Goal: Information Seeking & Learning: Learn about a topic

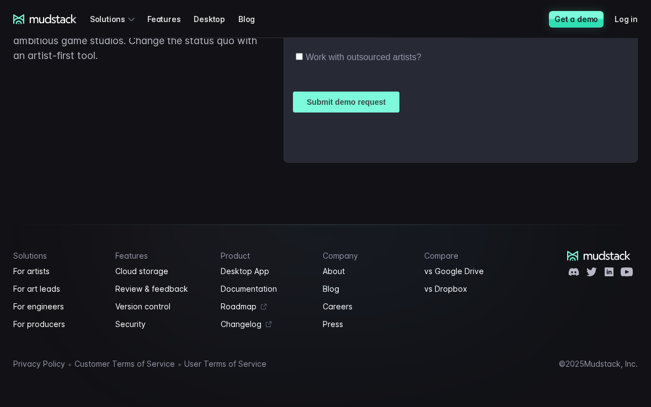
scroll to position [1964, 0]
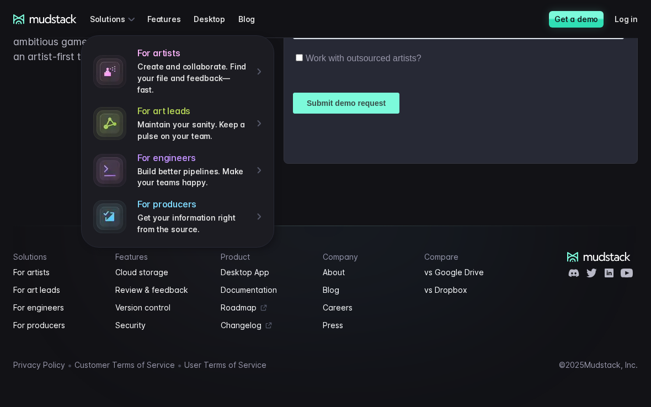
click at [164, 18] on link "Features" at bounding box center [170, 19] width 46 height 20
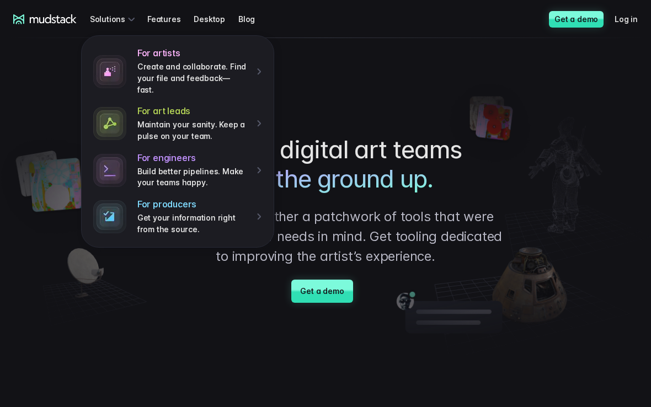
scroll to position [0, 0]
click at [214, 22] on link "Desktop" at bounding box center [216, 19] width 45 height 20
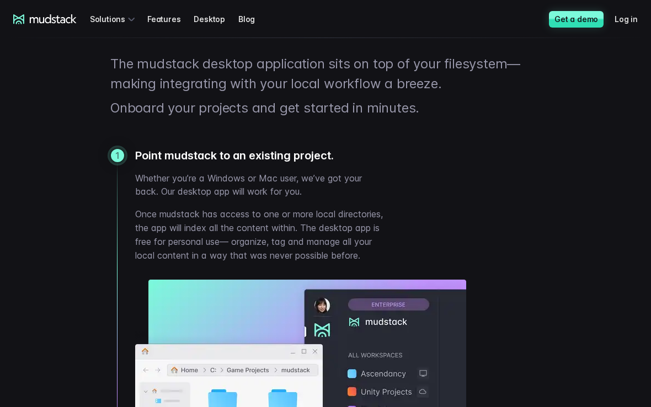
click at [570, 19] on link "Get a demo" at bounding box center [576, 19] width 55 height 17
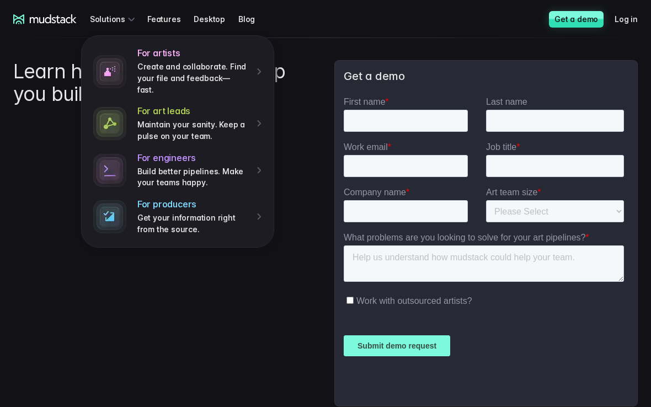
click at [93, 375] on div "Learn how mudstack can help you build games faster." at bounding box center [165, 233] width 304 height 347
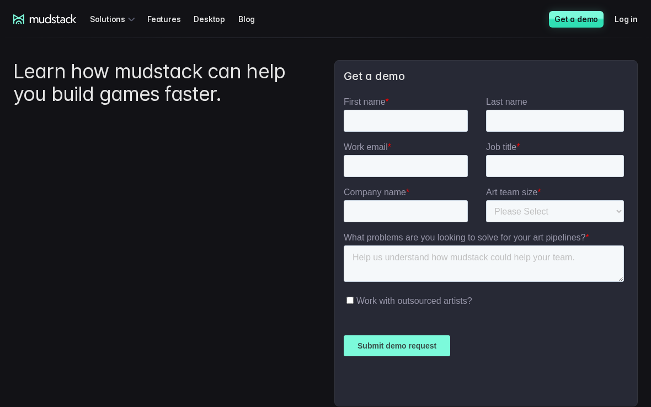
click at [43, 17] on icon at bounding box center [44, 19] width 63 height 10
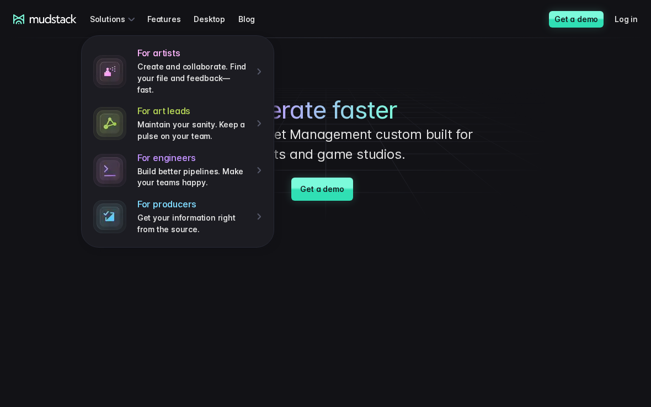
click at [126, 60] on img at bounding box center [109, 71] width 33 height 33
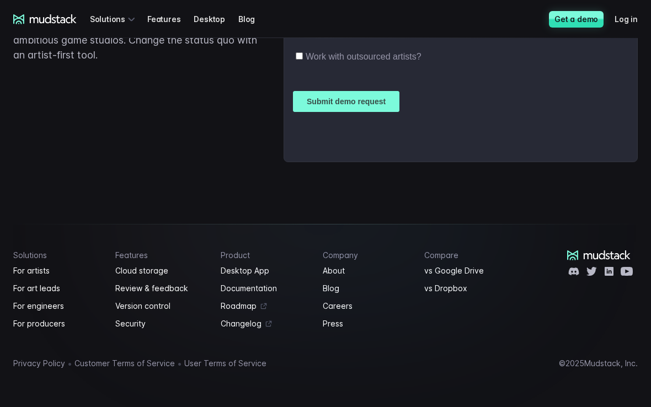
scroll to position [1727, 0]
